Goal: Navigation & Orientation: Find specific page/section

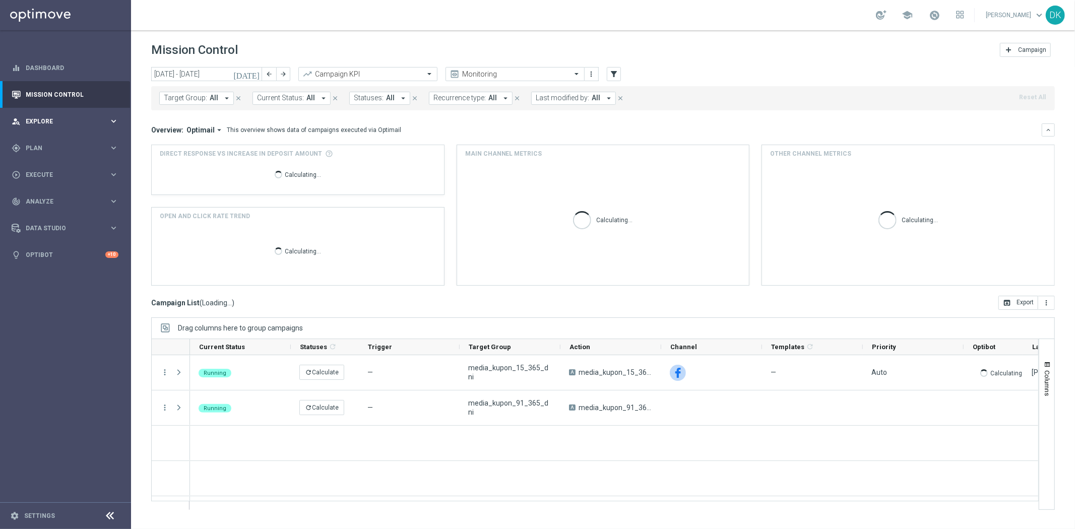
click at [141, 240] on div "[DATE] [DATE] - [DATE] arrow_back arrow_forward Campaign KPI trending_up Monito…" at bounding box center [603, 293] width 944 height 453
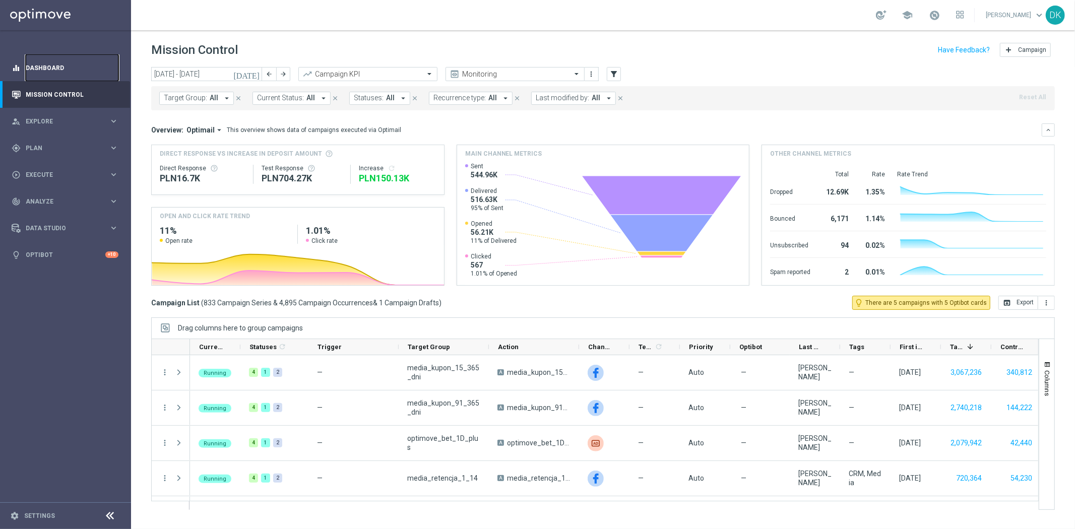
click at [51, 57] on link "Dashboard" at bounding box center [72, 67] width 93 height 27
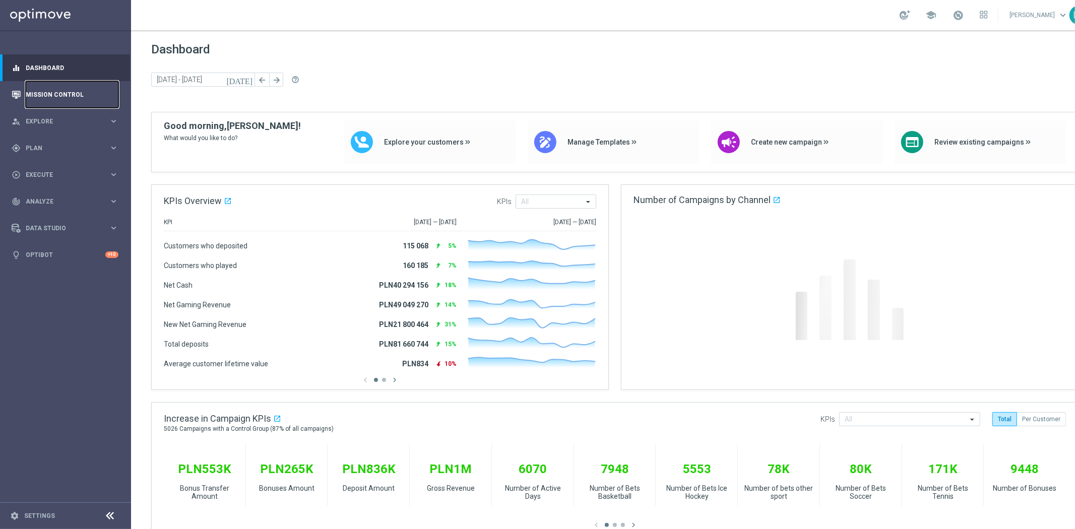
click at [62, 89] on link "Mission Control" at bounding box center [72, 94] width 93 height 27
